Goal: Information Seeking & Learning: Learn about a topic

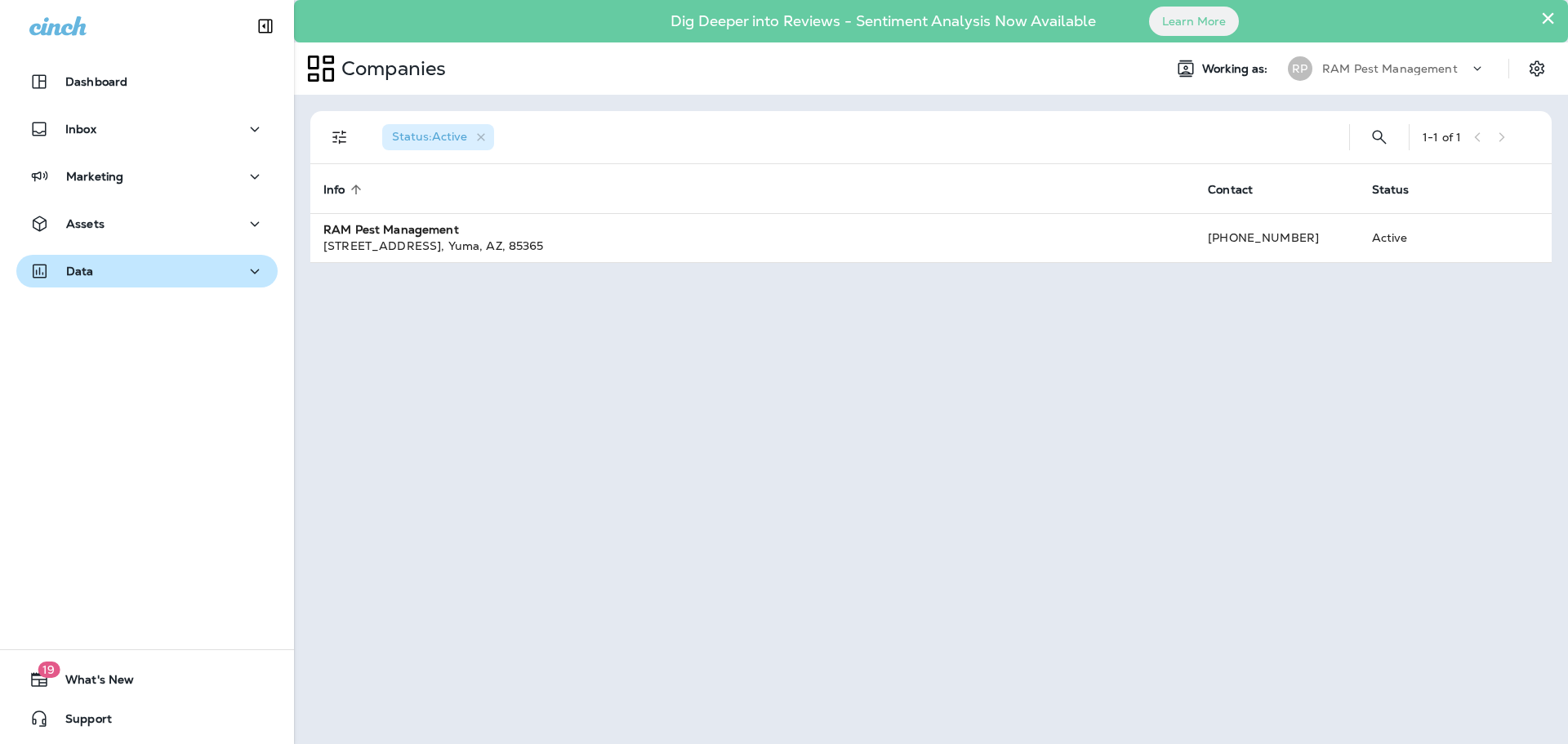
click at [103, 265] on div "Data" at bounding box center [147, 272] width 236 height 20
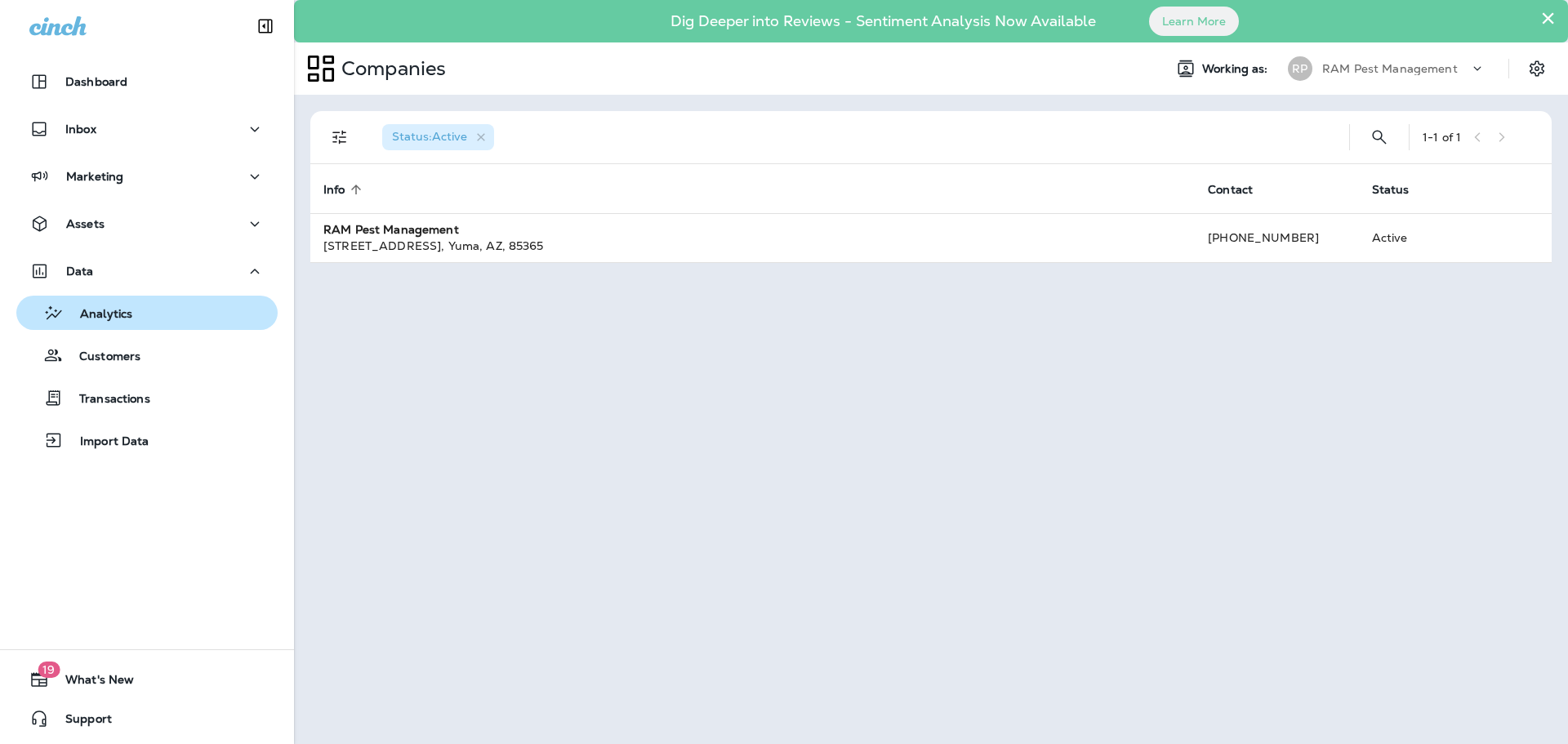
click at [135, 317] on div "Analytics" at bounding box center [146, 312] width 248 height 24
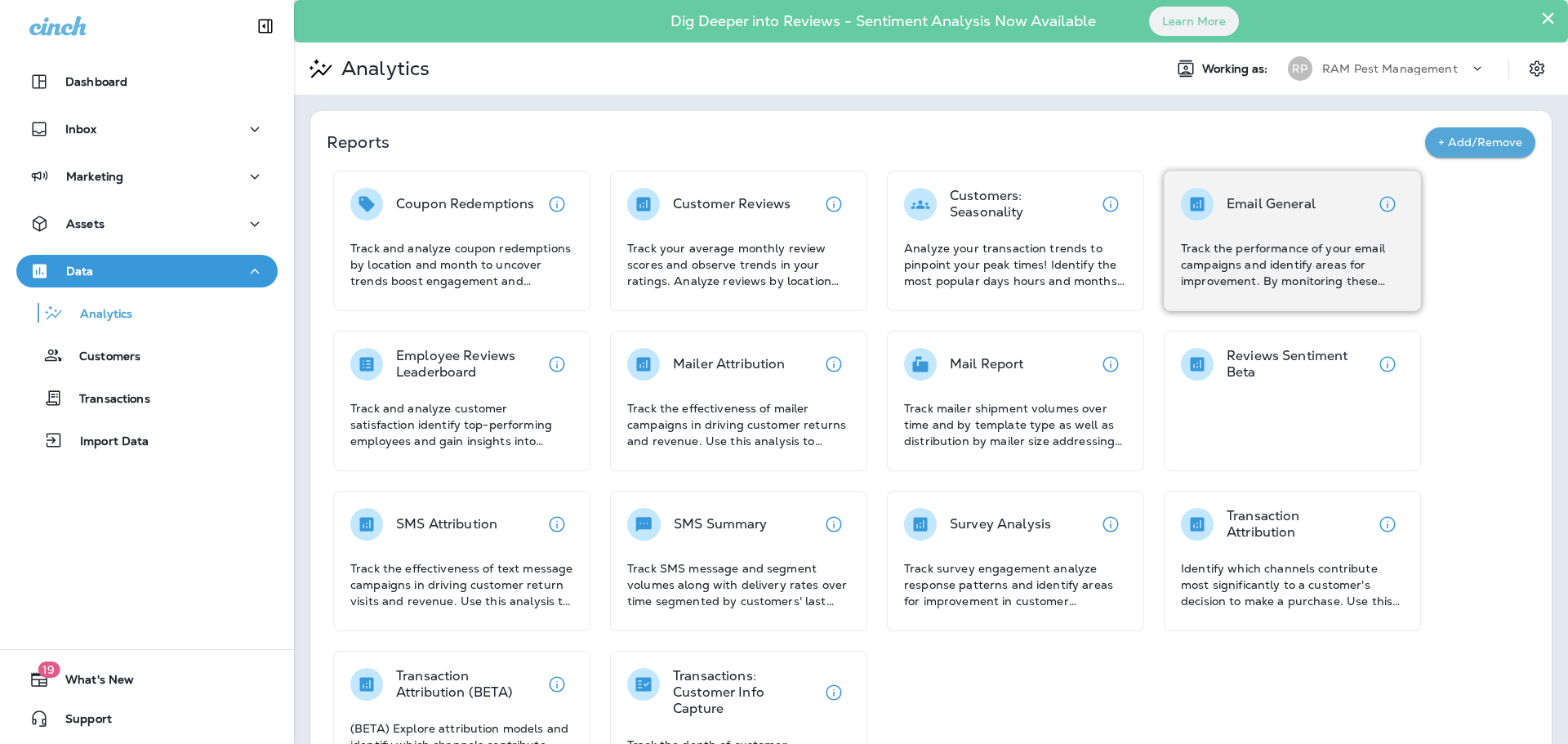
click at [1307, 267] on p "Track the performance of your email campaigns and identify areas for improvemen…" at bounding box center [1292, 264] width 223 height 49
